Goal: Task Accomplishment & Management: Use online tool/utility

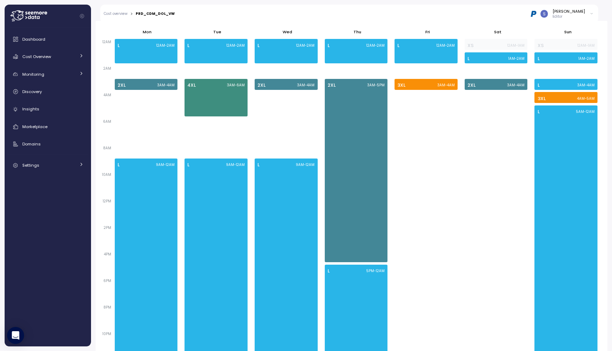
scroll to position [250, 0]
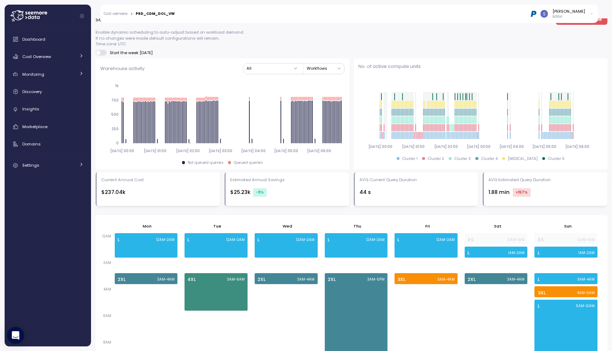
click at [458, 13] on div "[PERSON_NAME] Editor" at bounding box center [388, 14] width 419 height 18
click at [458, 13] on icon at bounding box center [592, 14] width 4 height 9
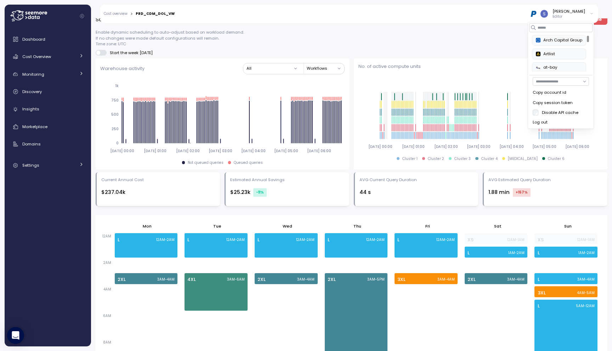
click at [458, 13] on icon at bounding box center [592, 14] width 4 height 9
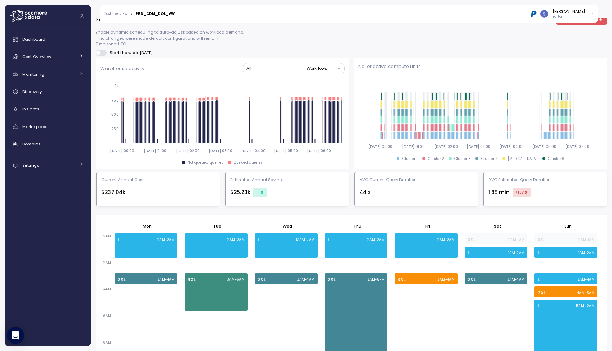
click at [458, 13] on icon at bounding box center [592, 14] width 4 height 9
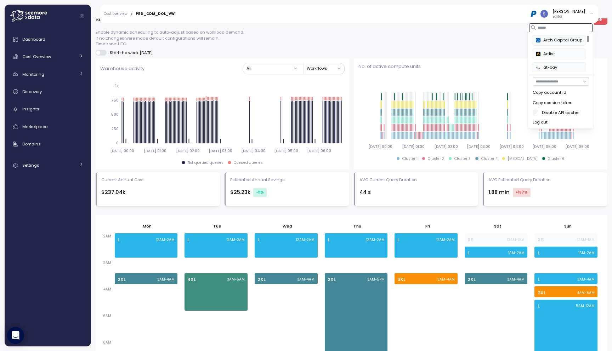
click at [458, 29] on input at bounding box center [560, 27] width 63 height 9
click at [458, 28] on input "**" at bounding box center [557, 27] width 56 height 9
type input "*"
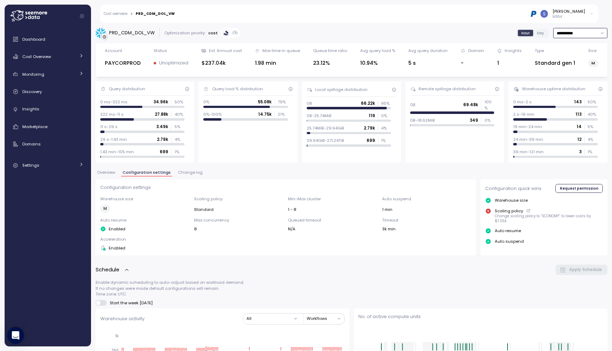
click at [556, 33] on input "**********" at bounding box center [580, 33] width 54 height 10
click at [578, 15] on p "Editor" at bounding box center [569, 16] width 33 height 5
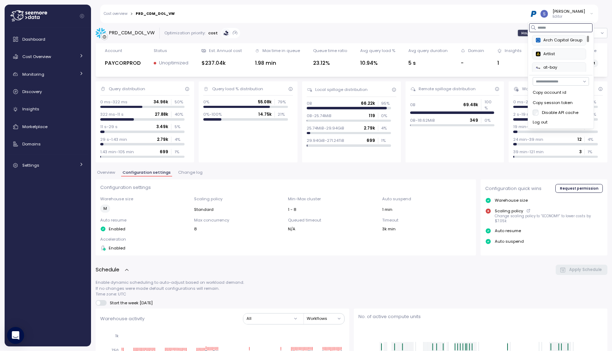
click at [557, 28] on input at bounding box center [560, 27] width 63 height 9
click at [558, 40] on div "SurveyMonkey" at bounding box center [554, 40] width 36 height 6
type input "***"
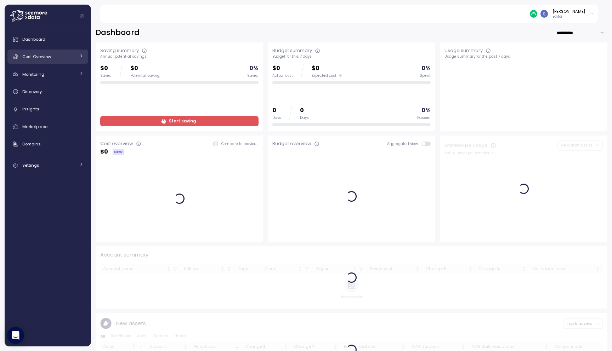
click at [69, 60] on link "Cost Overview" at bounding box center [47, 57] width 81 height 14
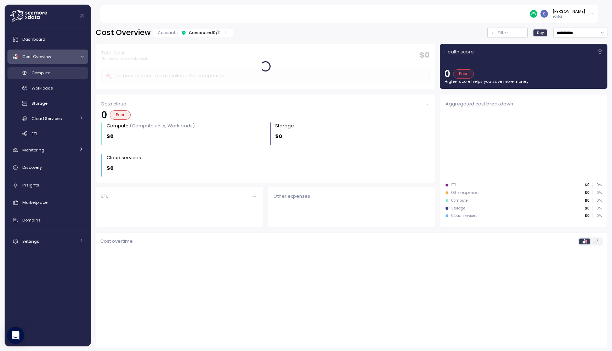
click at [53, 75] on div "Compute" at bounding box center [58, 72] width 52 height 7
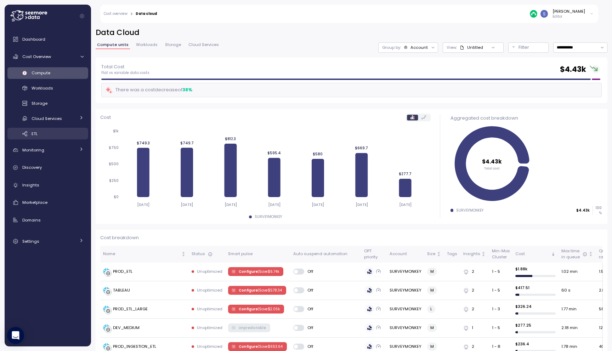
click at [44, 132] on div "ETL" at bounding box center [58, 133] width 52 height 7
click at [45, 140] on link "ETL" at bounding box center [47, 134] width 81 height 12
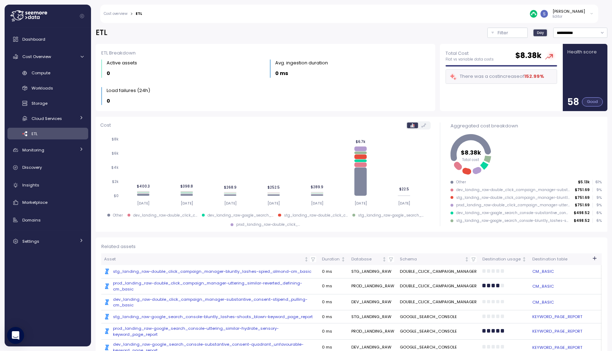
click at [253, 272] on div ".st0{fill:#0073FF;} stg_landing_raw-double_click_campaign_manager-bluntly_lashe…" at bounding box center [210, 272] width 212 height 6
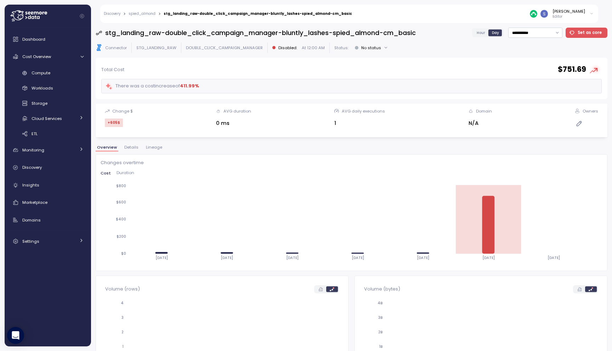
click at [150, 148] on span "Lineage" at bounding box center [154, 148] width 16 height 4
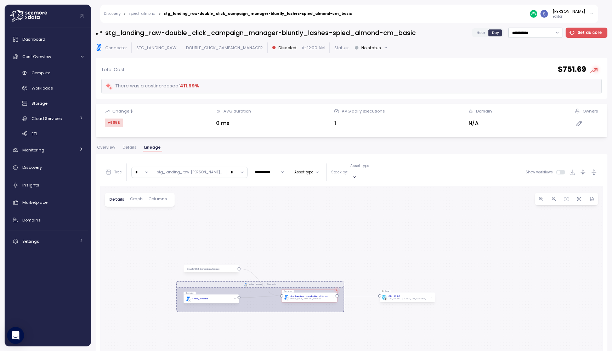
click at [148, 170] on input "*" at bounding box center [142, 172] width 20 height 10
click at [147, 214] on div "2" at bounding box center [141, 210] width 17 height 9
type input "*"
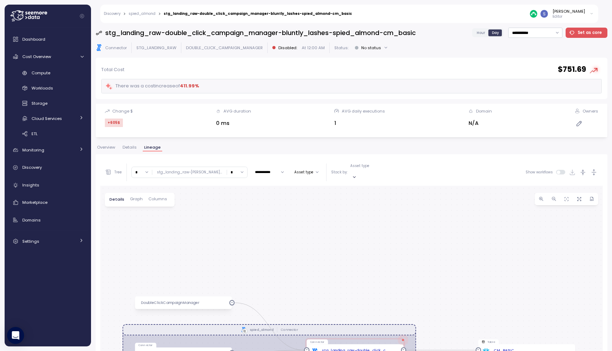
click at [227, 169] on input "*" at bounding box center [237, 172] width 20 height 10
click at [219, 211] on div "2" at bounding box center [218, 211] width 2 height 6
type input "*"
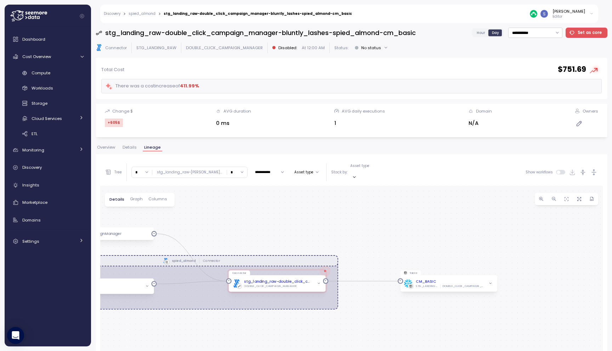
drag, startPoint x: 394, startPoint y: 298, endPoint x: 316, endPoint y: 229, distance: 104.1
click at [316, 229] on div ".st0{fill:#0073FF;} spied_almond Connector DoubleClickCampaignManager Connector…" at bounding box center [351, 334] width 503 height 297
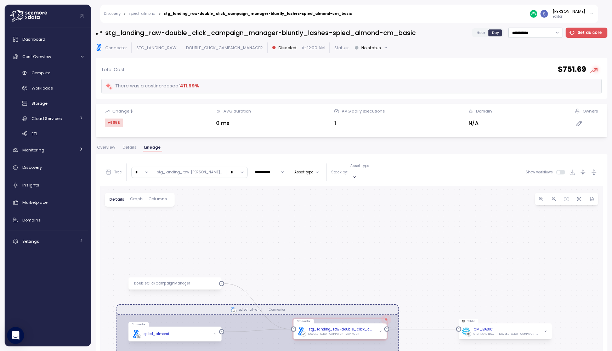
drag, startPoint x: 237, startPoint y: 235, endPoint x: 320, endPoint y: 247, distance: 84.4
click at [320, 247] on div ".st0{fill:#0073FF;} spied_almond Connector DoubleClickCampaignManager Connector…" at bounding box center [351, 334] width 503 height 297
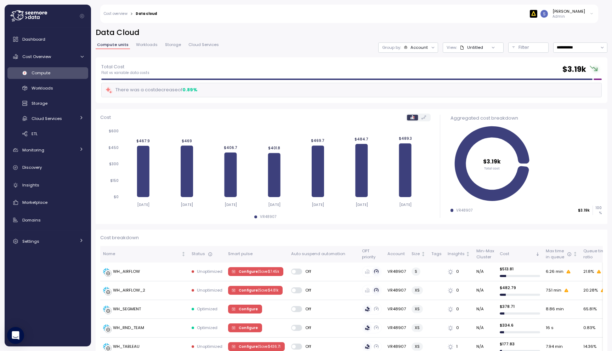
click at [565, 13] on div "[PERSON_NAME]" at bounding box center [569, 12] width 33 height 6
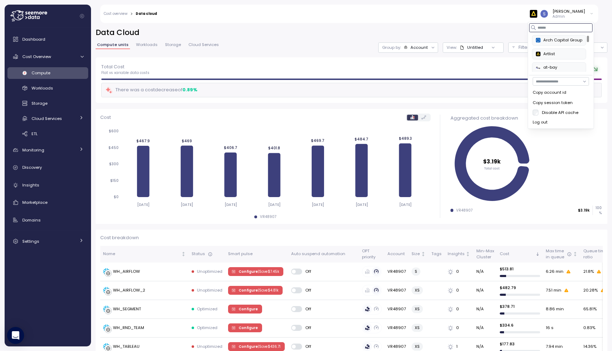
click at [559, 29] on input at bounding box center [560, 27] width 63 height 9
type input "*"
click at [560, 44] on button "Paychex" at bounding box center [554, 40] width 44 height 11
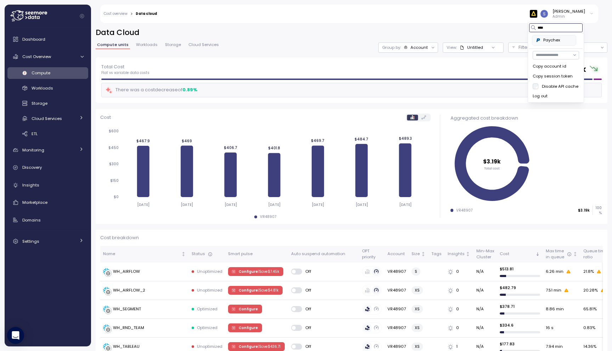
type input "****"
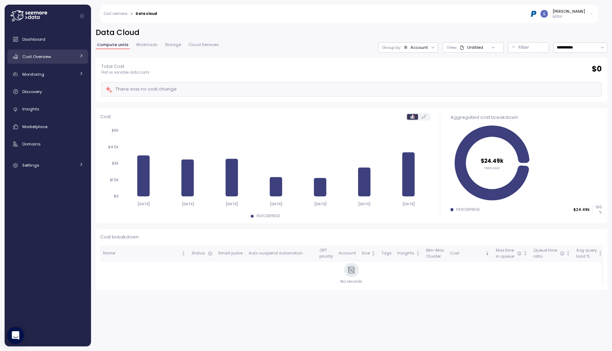
click at [53, 55] on div "Cost Overview" at bounding box center [48, 56] width 53 height 7
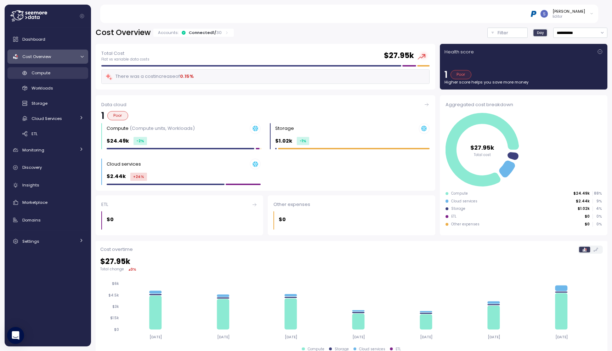
click at [65, 72] on div "Compute" at bounding box center [58, 72] width 52 height 7
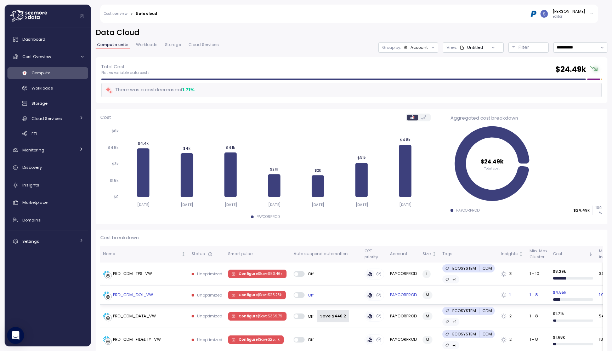
click at [252, 294] on span "Configure | Save $ 25.23k" at bounding box center [260, 296] width 43 height 8
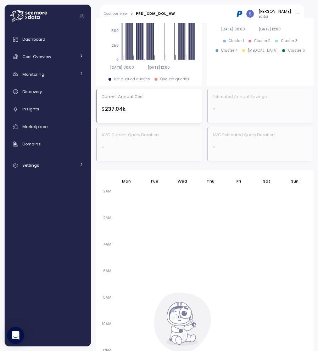
scroll to position [852, 0]
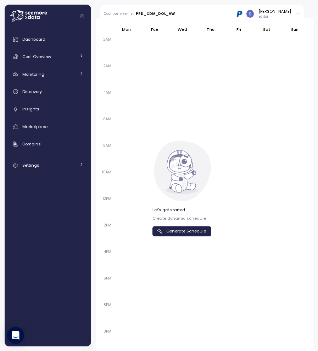
click at [189, 232] on span "Generate Schedule" at bounding box center [186, 232] width 40 height 10
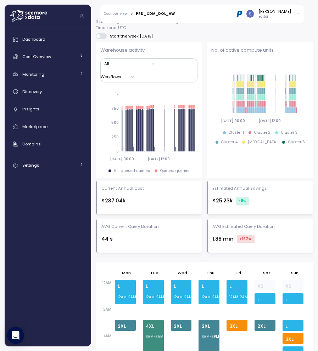
scroll to position [609, 0]
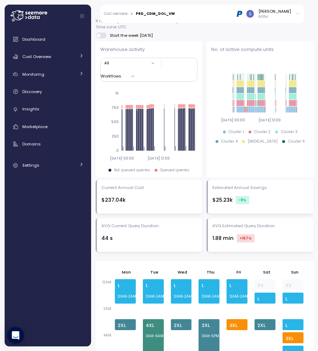
click at [169, 36] on div "Start the week [DATE]" at bounding box center [204, 36] width 217 height 6
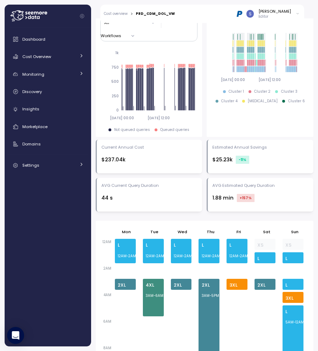
scroll to position [650, 0]
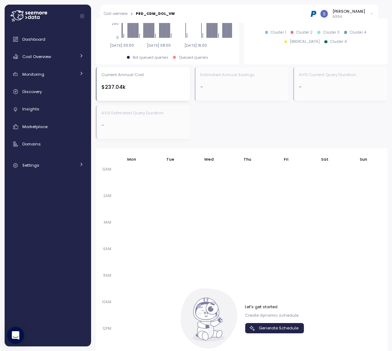
scroll to position [629, 0]
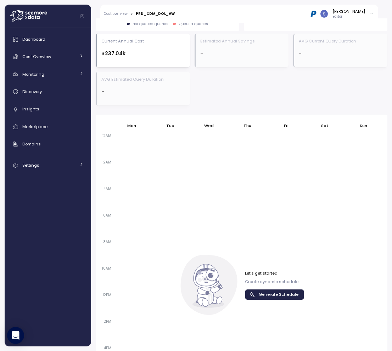
click at [268, 294] on span "Generate Schedule" at bounding box center [279, 295] width 40 height 10
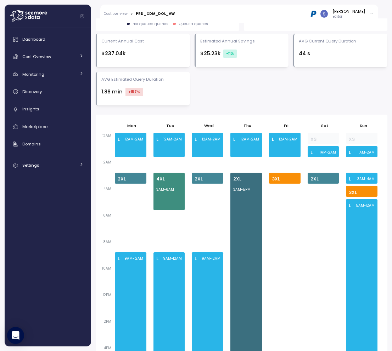
scroll to position [635, 0]
